Goal: Task Accomplishment & Management: Manage account settings

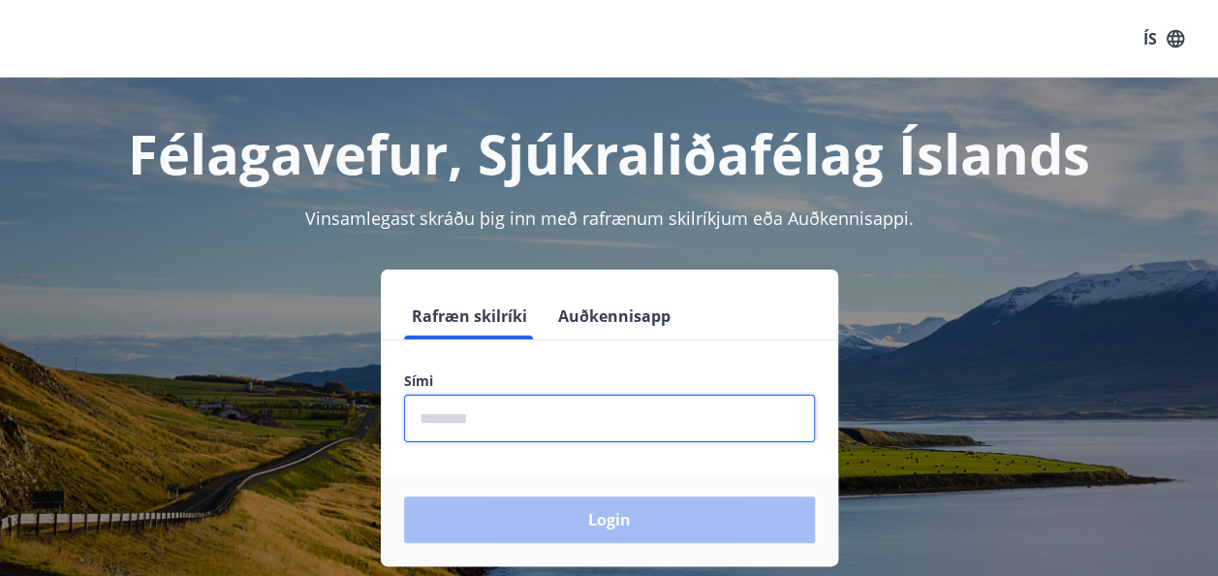
click at [485, 424] on input "phone" at bounding box center [609, 417] width 411 height 47
type input "********"
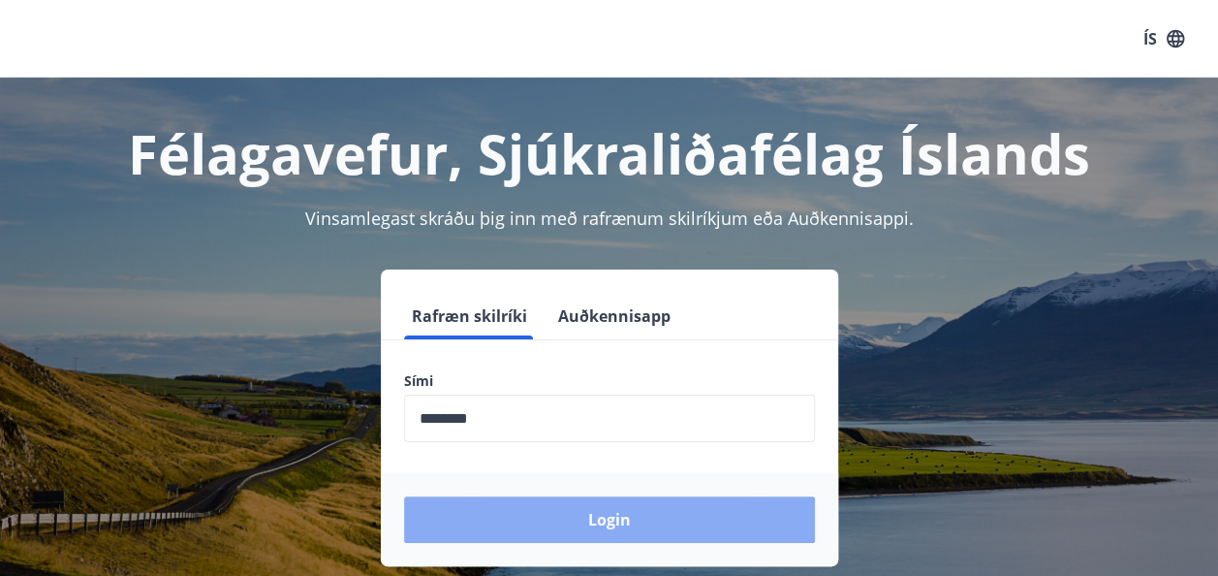
click at [634, 521] on button "Login" at bounding box center [609, 519] width 411 height 47
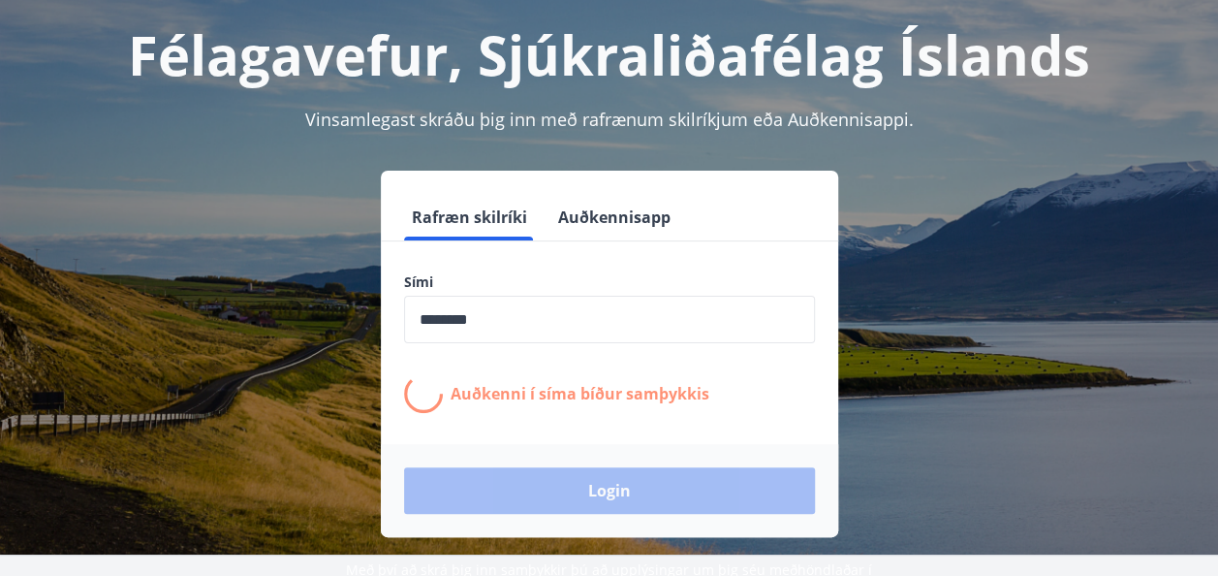
scroll to position [116, 0]
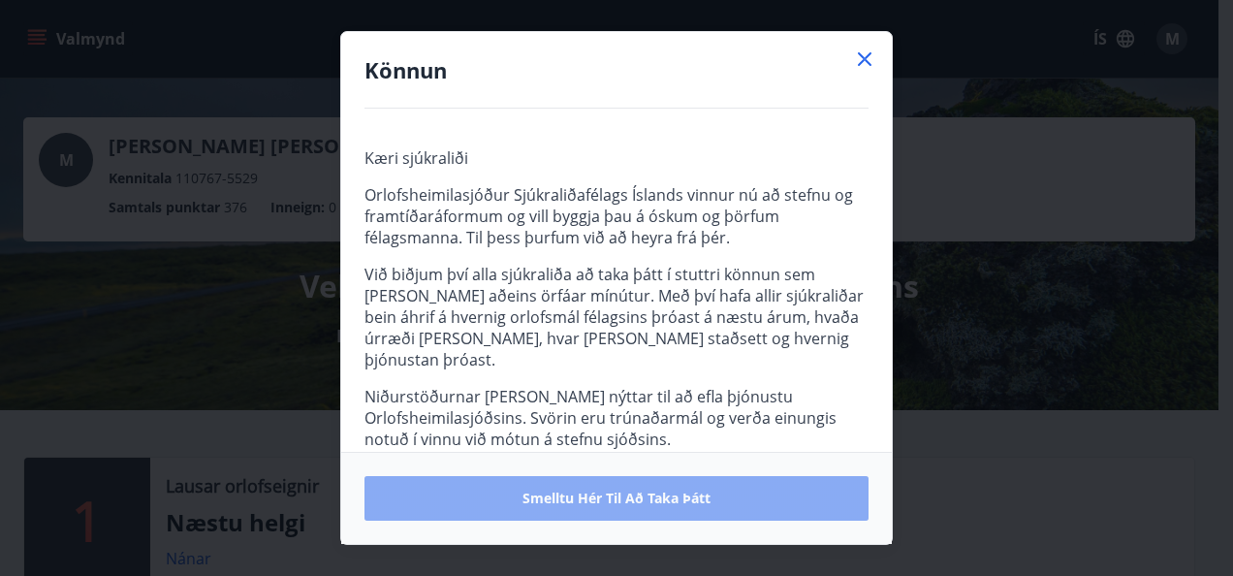
click at [670, 495] on span "Smelltu hér til að taka þátt" at bounding box center [616, 497] width 188 height 19
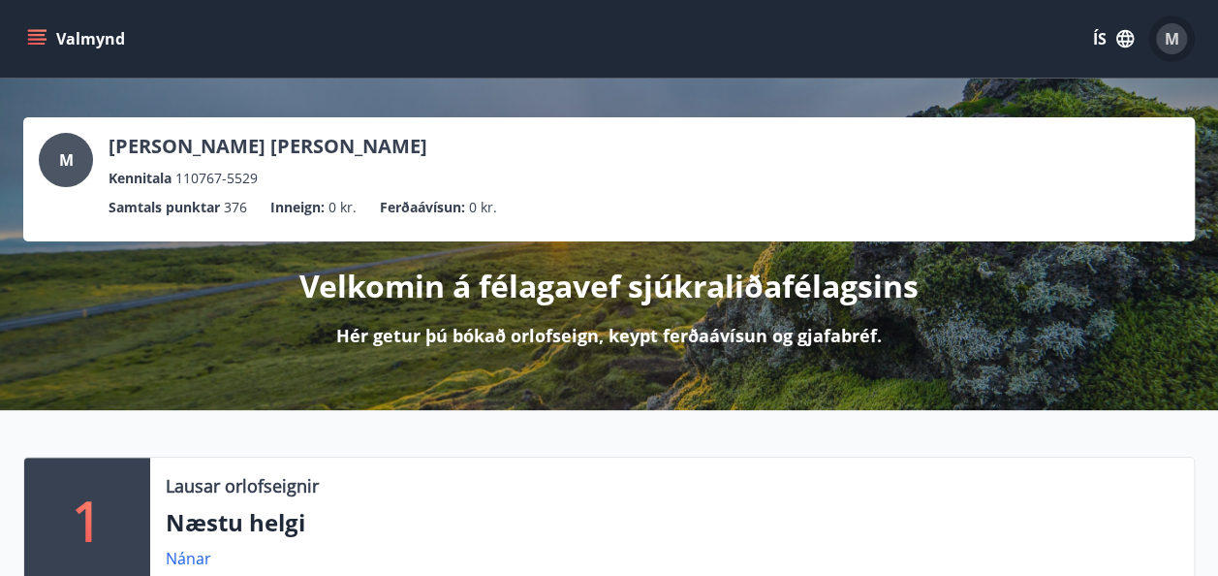
click at [1168, 40] on span "M" at bounding box center [1172, 38] width 15 height 21
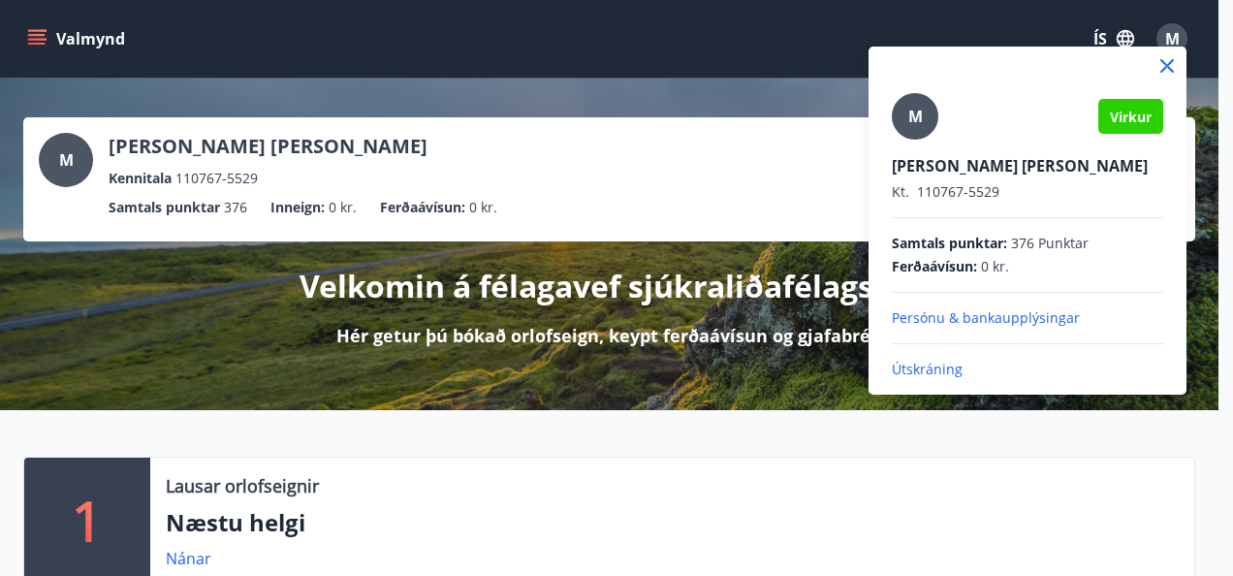
click at [923, 367] on p "Útskráning" at bounding box center [1027, 369] width 271 height 19
